Goal: Information Seeking & Learning: Learn about a topic

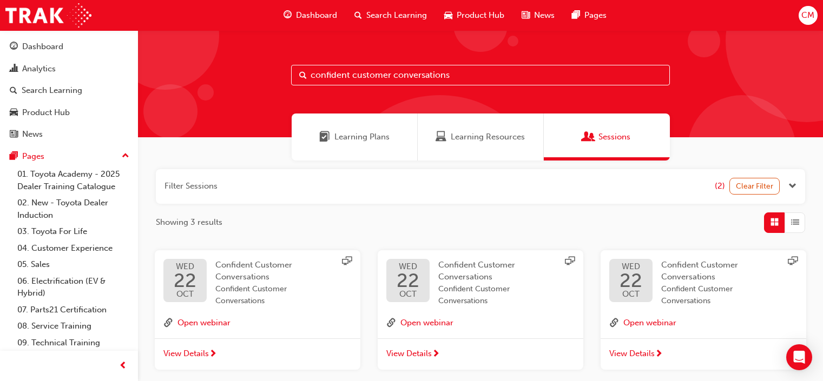
scroll to position [67, 0]
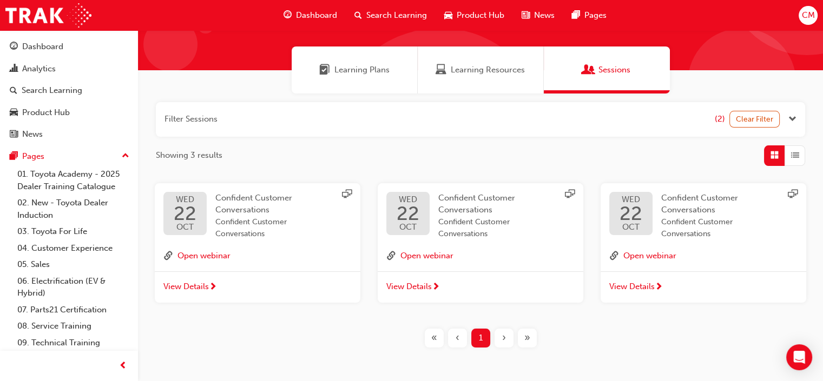
click at [379, 20] on span "Search Learning" at bounding box center [396, 15] width 61 height 12
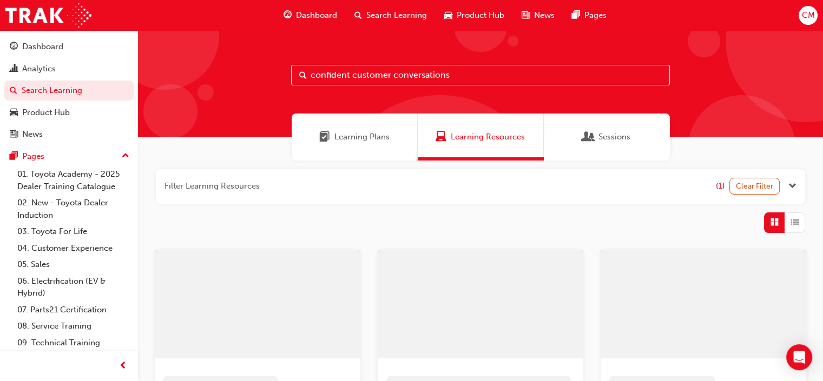
click at [452, 74] on input "confident customer conversations" at bounding box center [480, 75] width 379 height 21
drag, startPoint x: 452, startPoint y: 74, endPoint x: 120, endPoint y: 51, distance: 332.4
click at [126, 57] on div "Dashboard Analytics Search Learning Product Hub News Pages Pages 01. Toyota Aca…" at bounding box center [411, 388] width 823 height 777
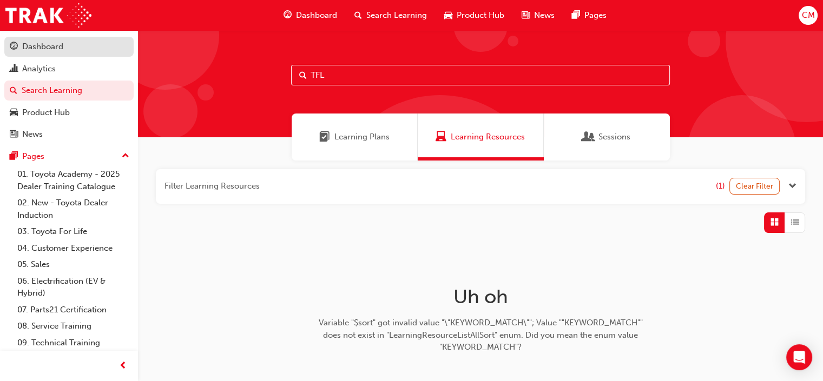
type input "TFL"
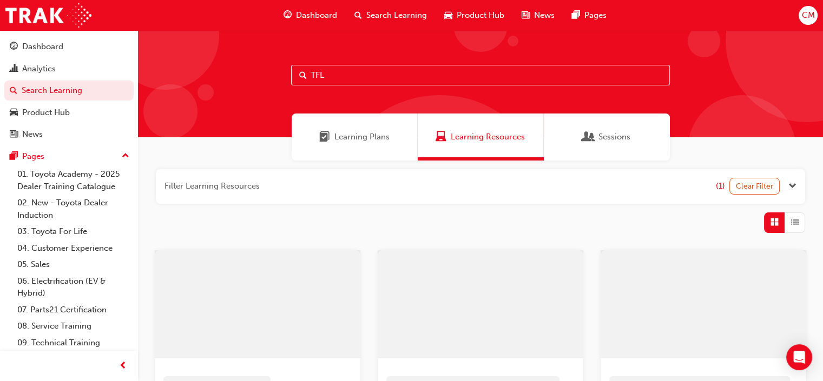
click at [609, 135] on span "Sessions" at bounding box center [614, 137] width 32 height 12
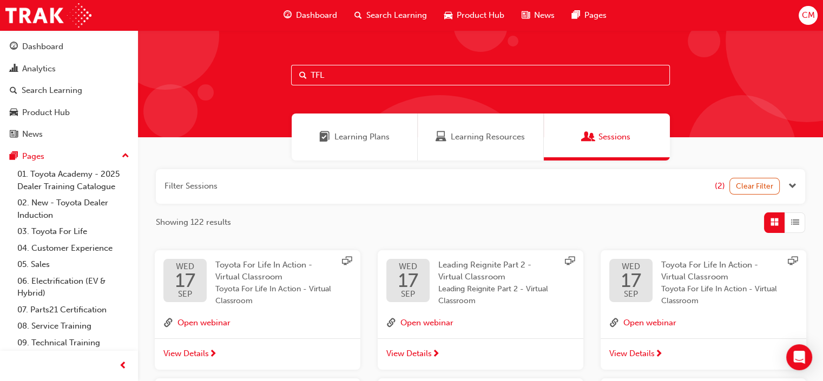
click at [263, 271] on div "Toyota For Life In Action - Virtual Classroom Toyota For Life In Action - Virtu…" at bounding box center [274, 283] width 119 height 49
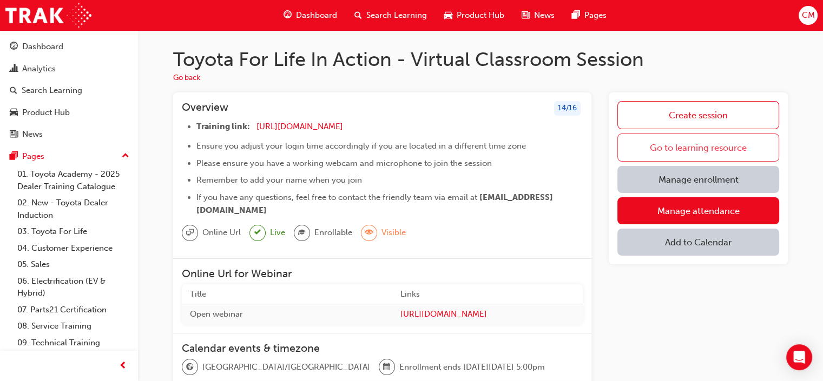
click at [706, 141] on link "Go to learning resource" at bounding box center [698, 148] width 162 height 28
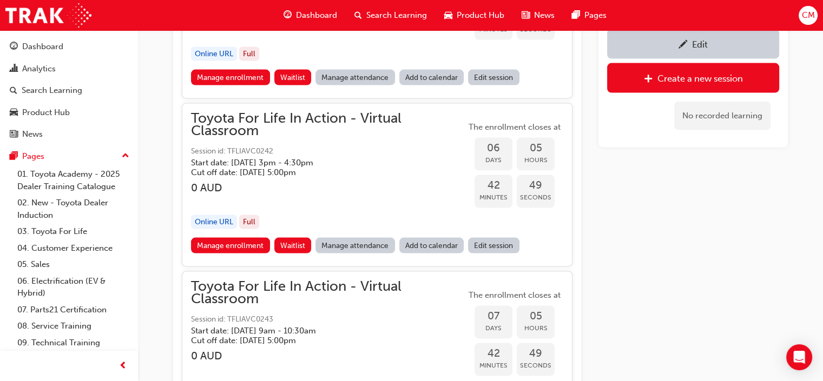
scroll to position [2616, 0]
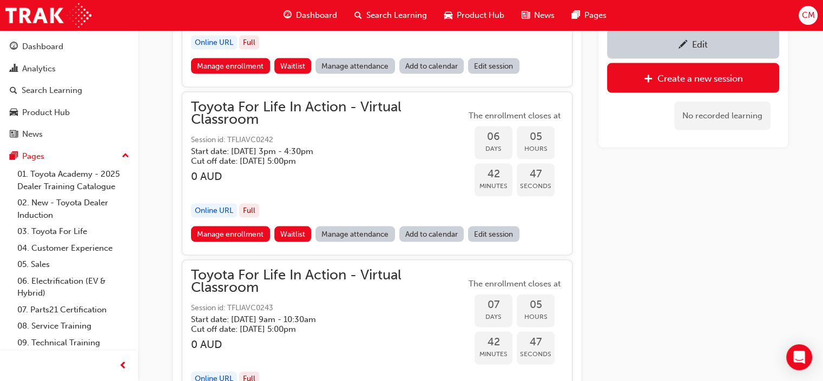
click at [399, 134] on span "Session id: TFLIAVC0242" at bounding box center [328, 140] width 275 height 12
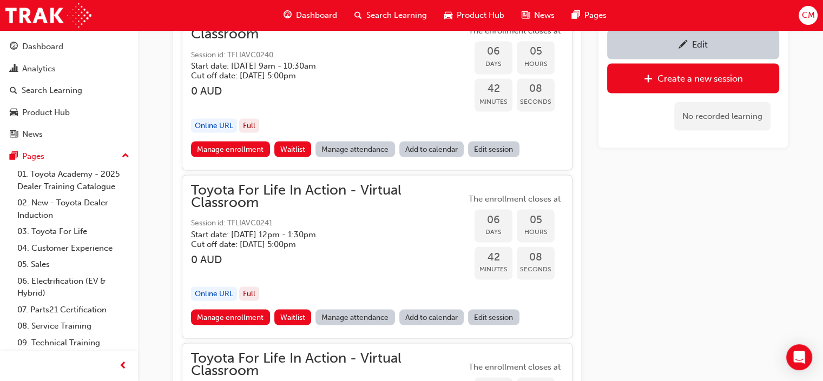
scroll to position [2413, 0]
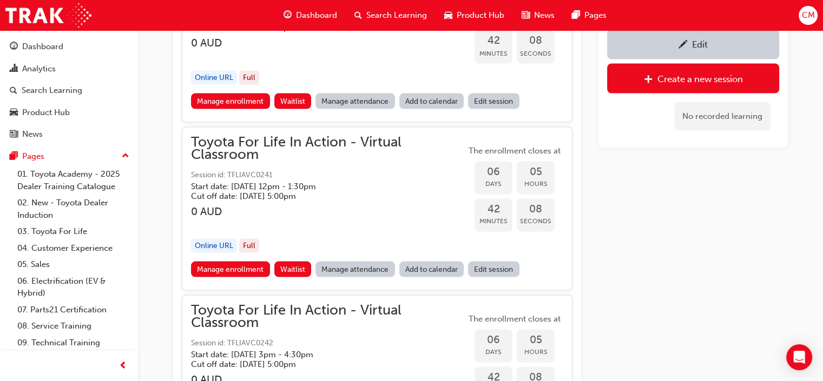
click at [374, 191] on h5 "Cut off date: Sun 28 Sep 2025, 5:00pm" at bounding box center [320, 196] width 258 height 10
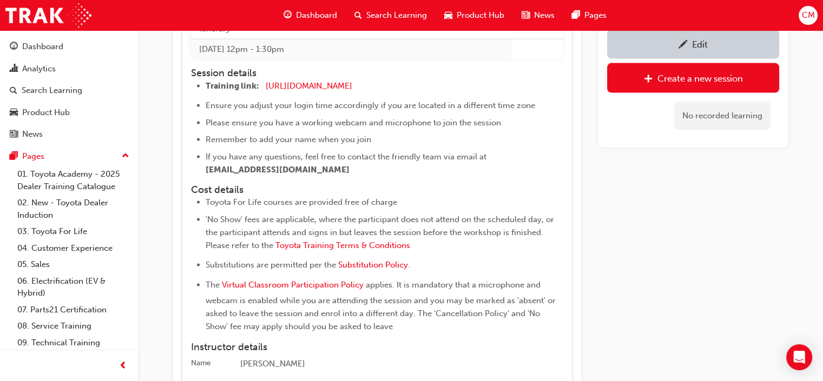
scroll to position [2751, 0]
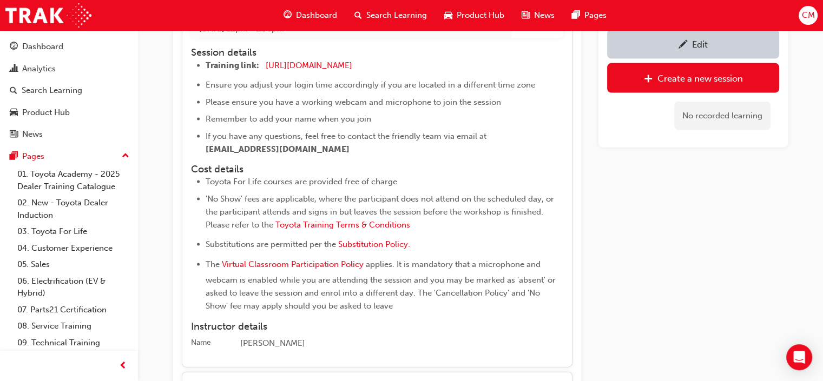
click at [369, 17] on span "Search Learning" at bounding box center [396, 15] width 61 height 12
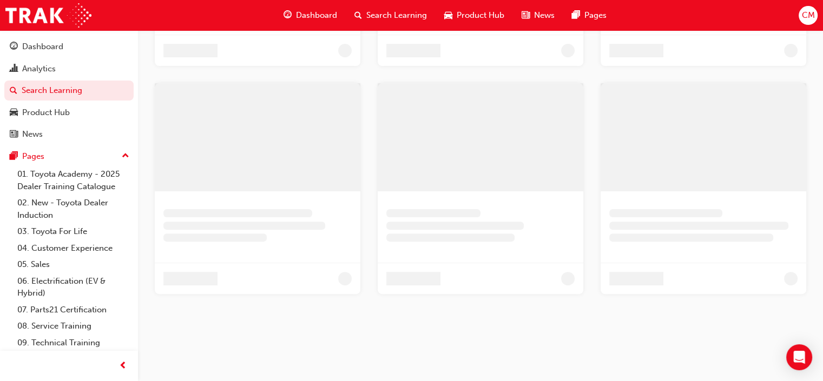
scroll to position [85, 0]
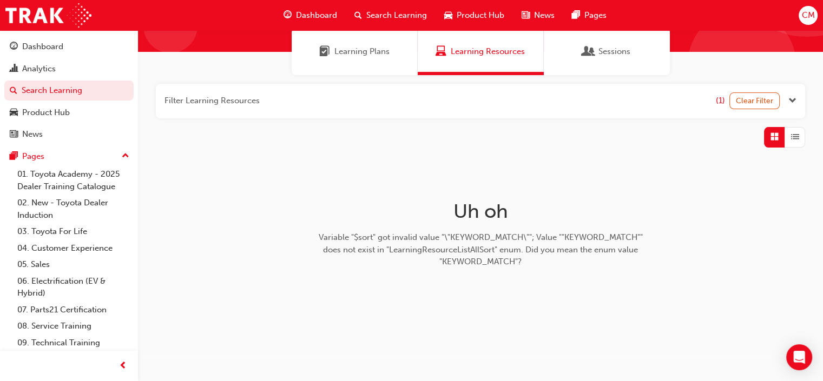
click at [370, 14] on span "Search Learning" at bounding box center [396, 15] width 61 height 12
click at [615, 52] on span "Sessions" at bounding box center [614, 51] width 32 height 12
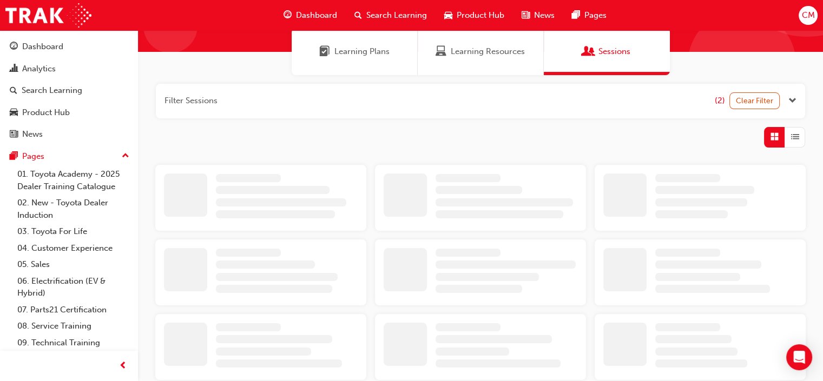
click at [376, 14] on span "Search Learning" at bounding box center [396, 15] width 61 height 12
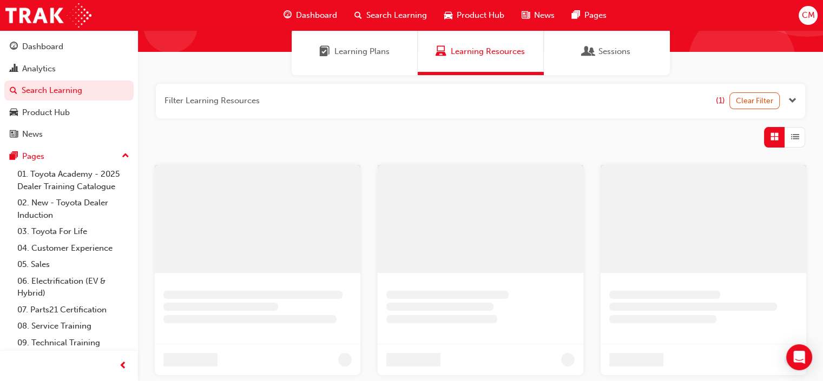
click at [368, 13] on span "Search Learning" at bounding box center [396, 15] width 61 height 12
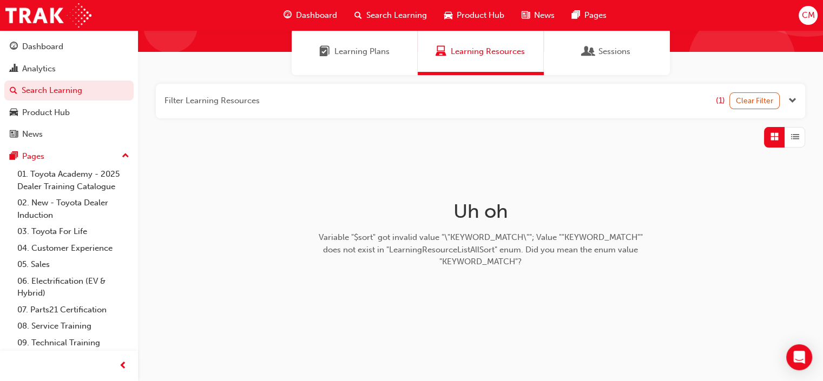
click at [368, 13] on span "Search Learning" at bounding box center [396, 15] width 61 height 12
click at [265, 95] on button "button" at bounding box center [480, 101] width 649 height 35
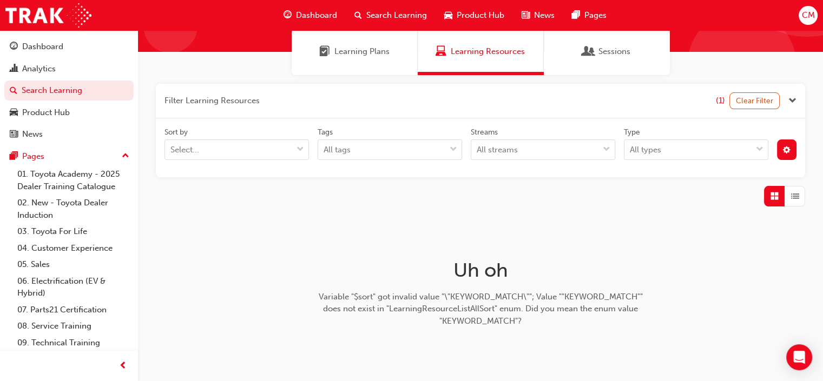
click at [603, 56] on span "Sessions" at bounding box center [614, 51] width 32 height 12
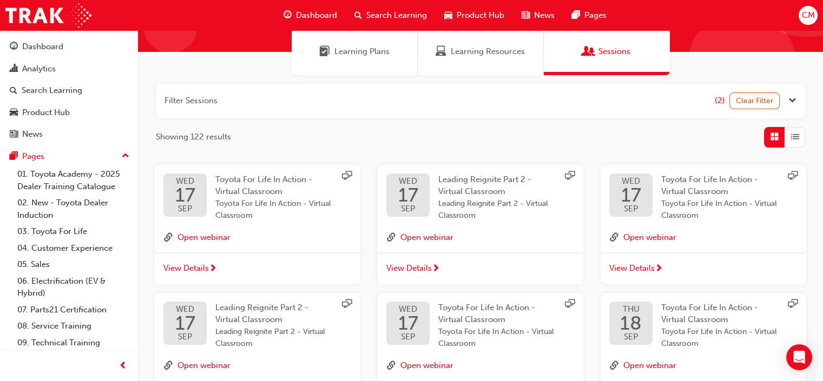
click at [382, 14] on span "Search Learning" at bounding box center [396, 15] width 61 height 12
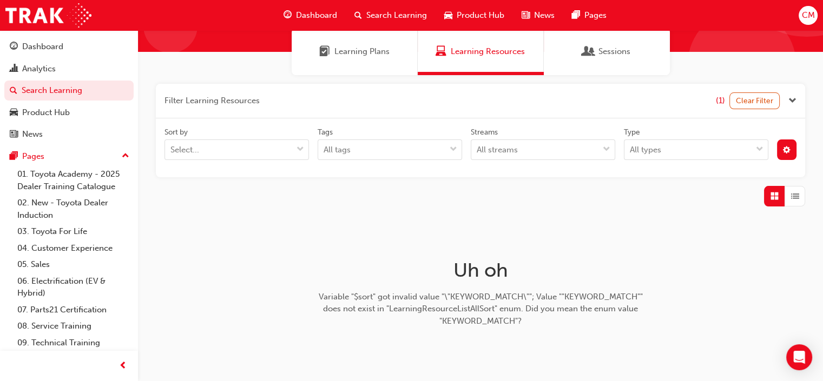
click at [370, 16] on span "Search Learning" at bounding box center [396, 15] width 61 height 12
click at [370, 15] on span "Search Learning" at bounding box center [396, 15] width 61 height 12
click at [588, 45] on span "Sessions" at bounding box center [588, 51] width 11 height 12
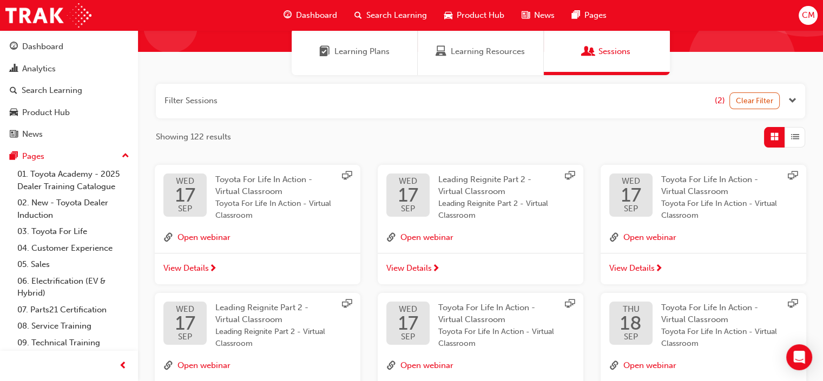
click at [483, 49] on span "Learning Resources" at bounding box center [488, 51] width 74 height 12
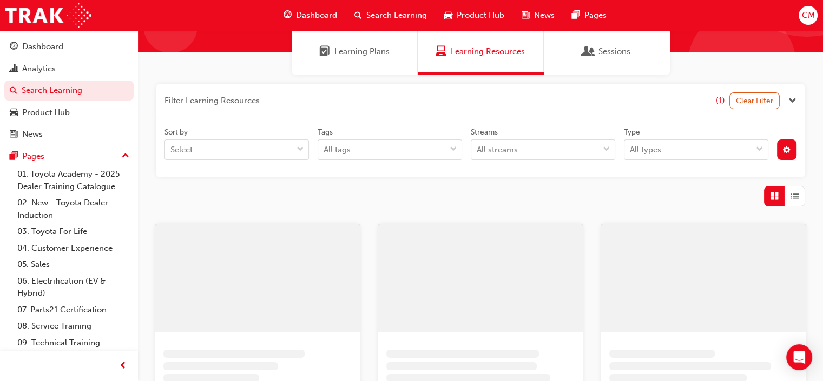
click at [377, 8] on div "Search Learning" at bounding box center [391, 15] width 90 height 22
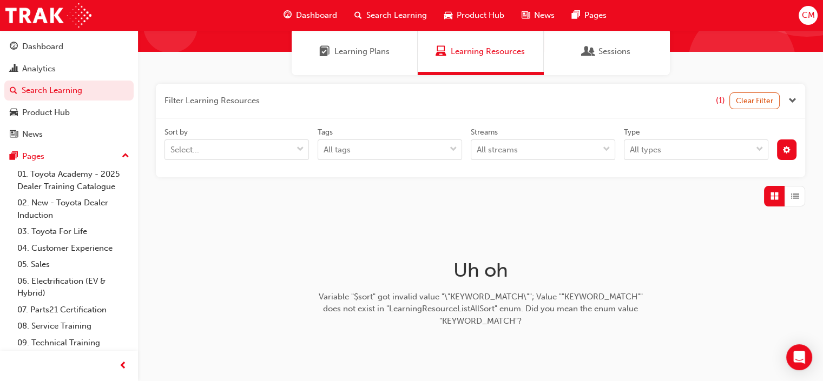
click at [378, 16] on span "Search Learning" at bounding box center [396, 15] width 61 height 12
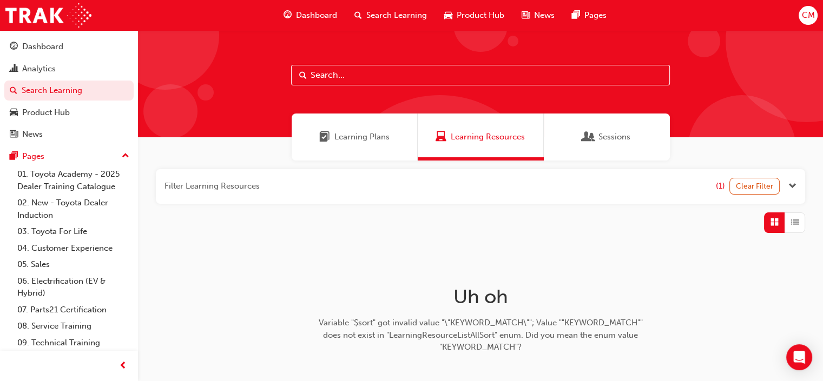
click at [339, 73] on input "text" at bounding box center [480, 75] width 379 height 21
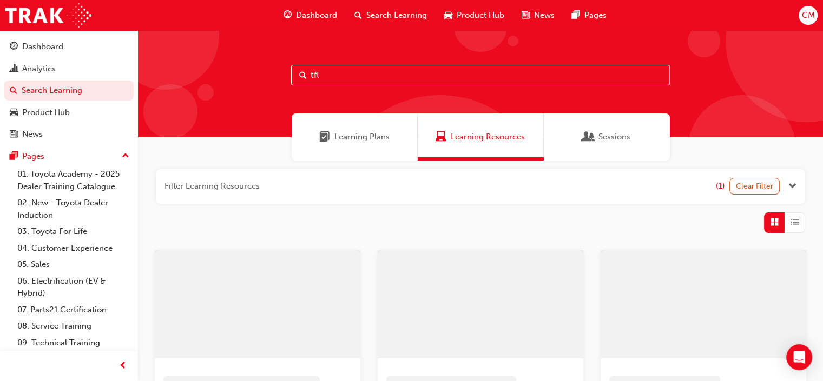
type input "tfl"
click at [571, 136] on div "Sessions" at bounding box center [607, 137] width 126 height 47
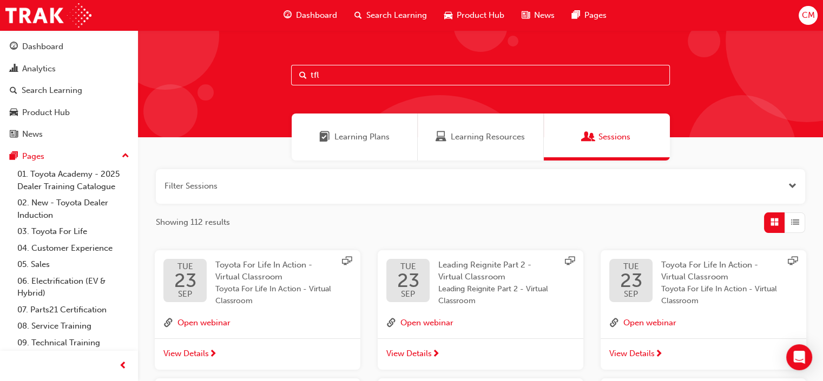
click at [460, 279] on span "Leading Reignite Part 2 - Virtual Classroom" at bounding box center [484, 271] width 93 height 22
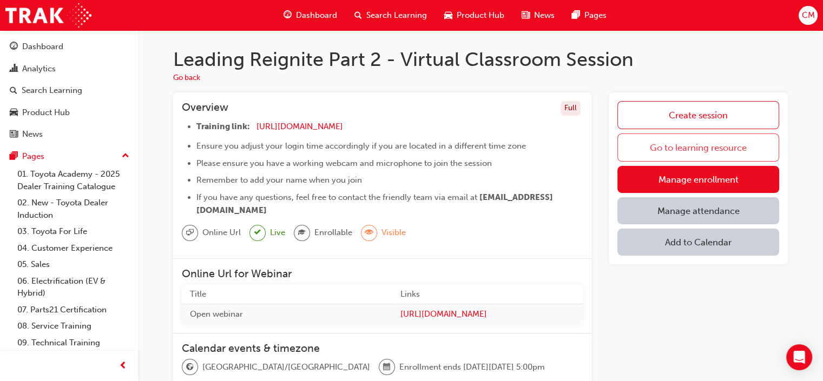
click at [716, 144] on link "Go to learning resource" at bounding box center [698, 148] width 162 height 28
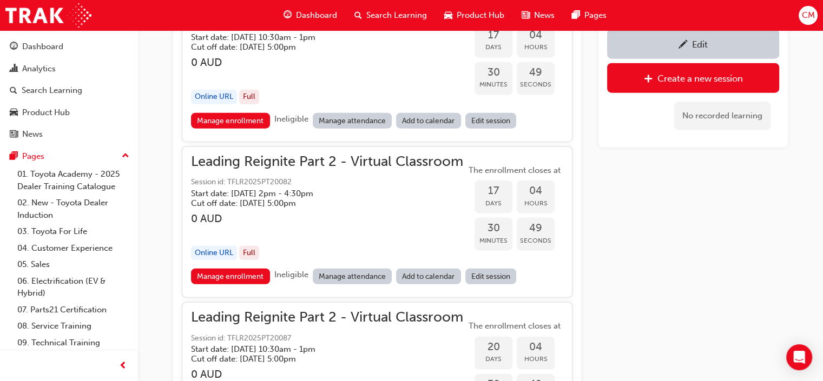
scroll to position [3360, 0]
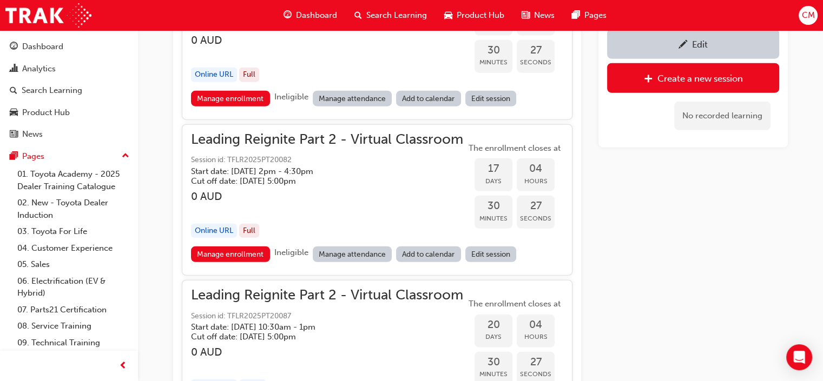
click at [376, 311] on span "Session id: TFLR2025PT20087" at bounding box center [327, 317] width 272 height 12
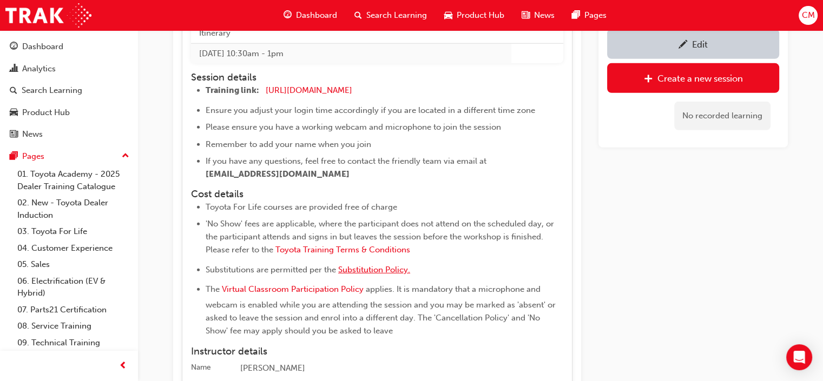
scroll to position [3833, 0]
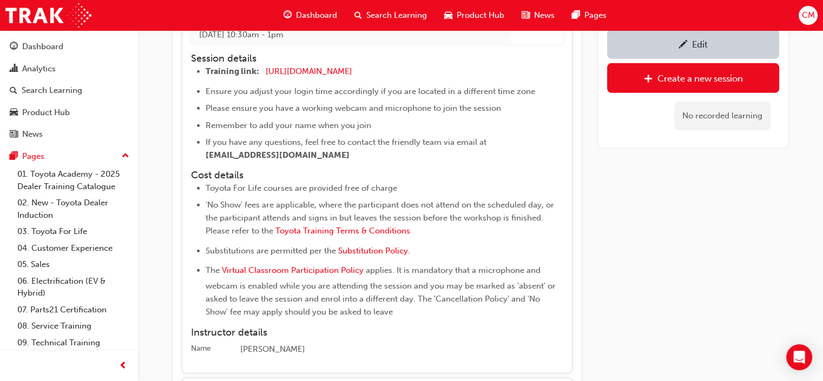
click at [383, 12] on span "Search Learning" at bounding box center [396, 15] width 61 height 12
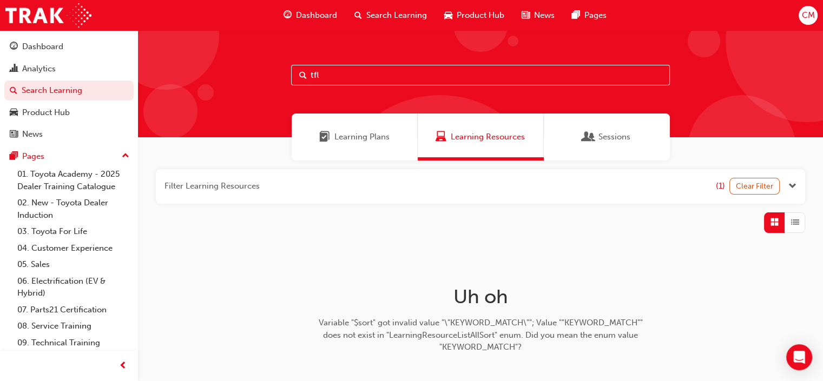
click at [351, 73] on input "tfl" at bounding box center [480, 75] width 379 height 21
type input "tfl in action"
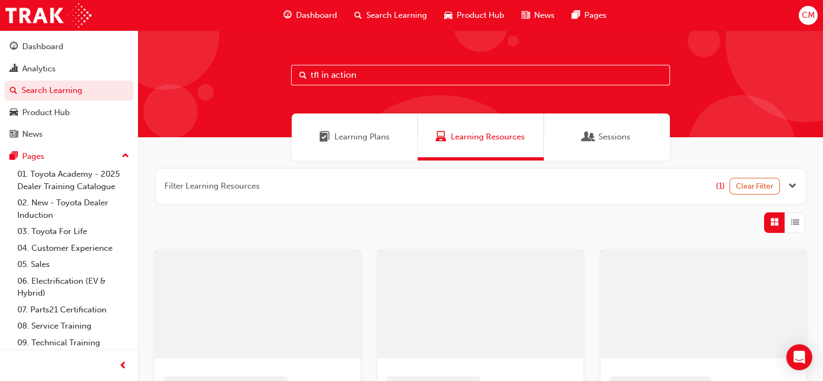
click at [597, 136] on div "Sessions" at bounding box center [606, 137] width 47 height 12
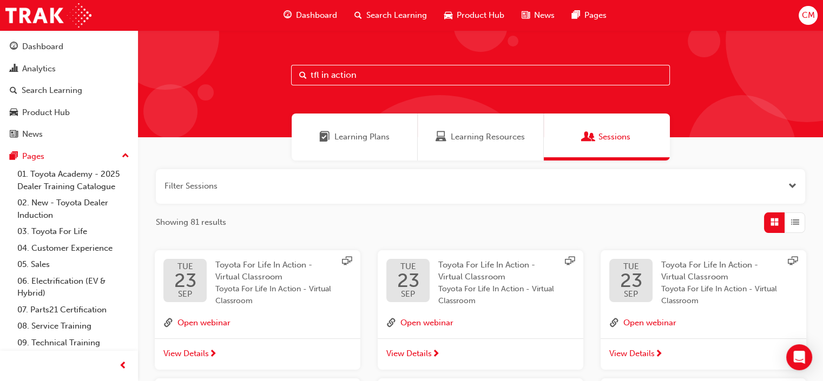
click at [484, 278] on span "Toyota For Life In Action - Virtual Classroom" at bounding box center [486, 271] width 97 height 22
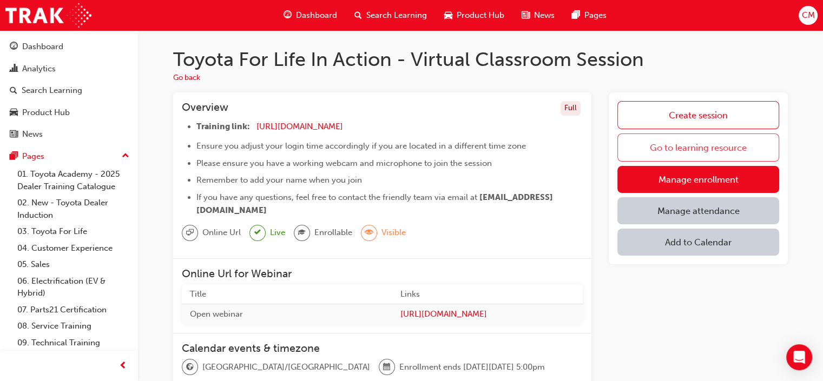
click at [691, 151] on link "Go to learning resource" at bounding box center [698, 148] width 162 height 28
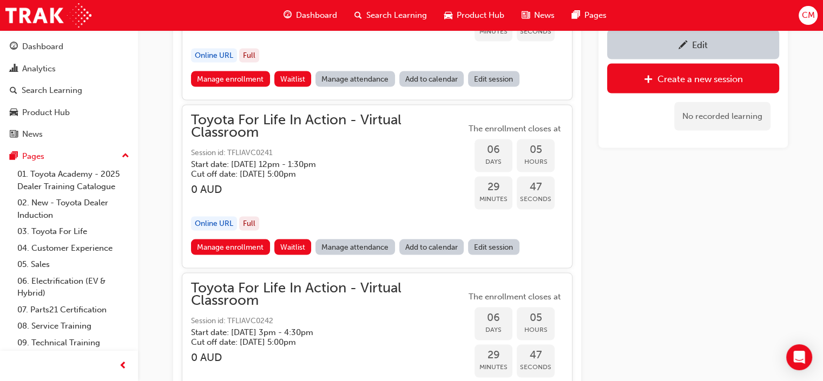
scroll to position [2432, 0]
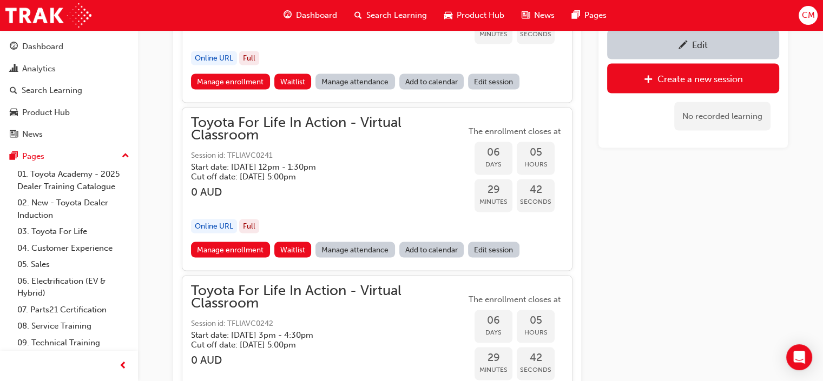
click at [390, 198] on div "button" at bounding box center [328, 204] width 275 height 12
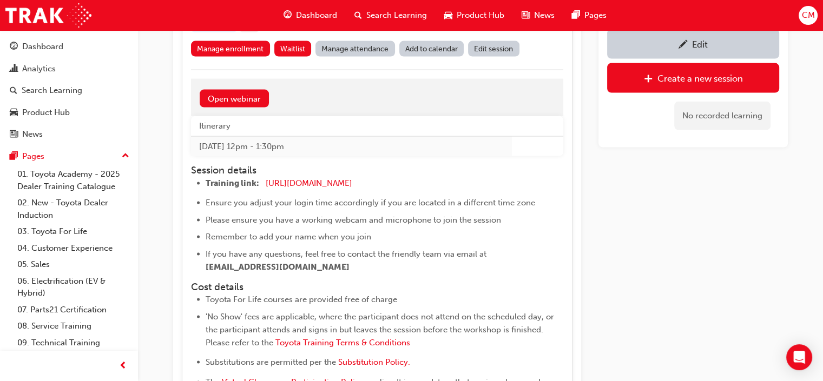
scroll to position [2770, 0]
